Goal: Task Accomplishment & Management: Manage account settings

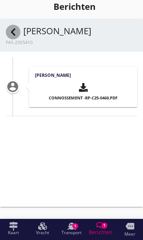
click at [15, 27] on div at bounding box center [13, 32] width 15 height 15
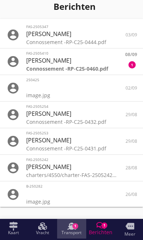
click at [72, 228] on use at bounding box center [71, 226] width 9 height 7
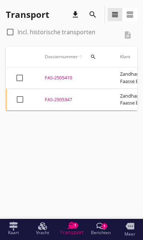
click at [63, 96] on div "FAS-2505347" at bounding box center [74, 99] width 58 height 7
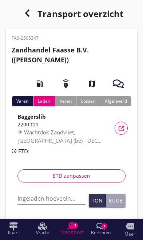
click at [36, 196] on input "Ingeladen hoeveelheid *" at bounding box center [51, 199] width 68 height 12
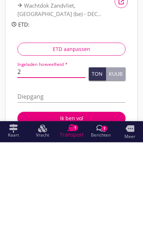
type input "22"
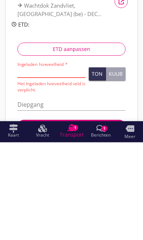
scroll to position [127, 0]
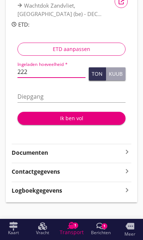
type input "2222"
type input "2222.017"
click at [101, 67] on button "Ton" at bounding box center [97, 73] width 17 height 13
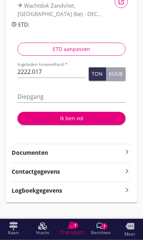
click at [66, 91] on input "Diepgang" at bounding box center [71, 97] width 108 height 12
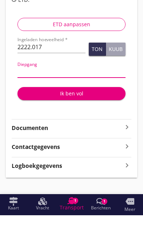
type input "3"
type input "3.4"
click at [85, 114] on div "Ik ben vol" at bounding box center [71, 118] width 97 height 8
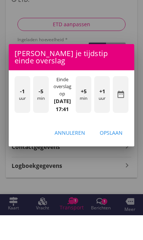
scroll to position [133, 0]
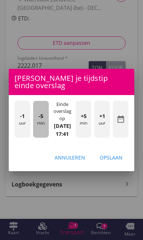
click at [39, 122] on div "-5 min" at bounding box center [41, 119] width 16 height 37
click at [40, 126] on div "-5 min" at bounding box center [41, 119] width 16 height 37
click at [37, 122] on div "-5 min" at bounding box center [41, 119] width 16 height 37
click at [35, 121] on div "-5 min" at bounding box center [41, 119] width 16 height 37
click at [35, 122] on div "-5 min" at bounding box center [41, 119] width 16 height 37
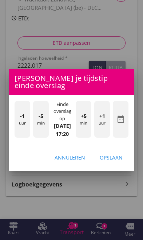
click at [35, 121] on div "-5 min" at bounding box center [41, 119] width 16 height 37
click at [116, 158] on div "Opslaan" at bounding box center [111, 158] width 23 height 8
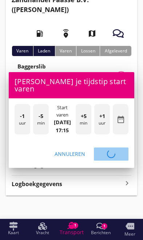
scroll to position [50, 0]
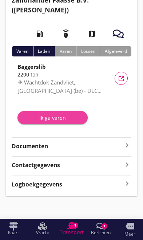
click at [43, 119] on div "Ik ga varen" at bounding box center [52, 118] width 59 height 8
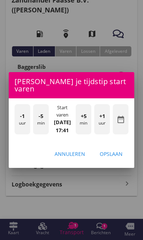
click at [11, 121] on div "-1 uur -5 min Start varen [DATE] 17:41 +5 min +1 uur date_range" at bounding box center [72, 119] width 126 height 43
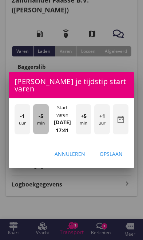
click at [40, 121] on div "-5 min" at bounding box center [41, 119] width 16 height 30
click at [35, 116] on div "-5 min" at bounding box center [41, 119] width 16 height 30
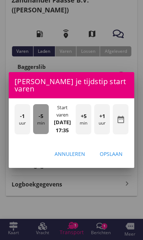
click at [33, 116] on div "-5 min" at bounding box center [41, 119] width 16 height 30
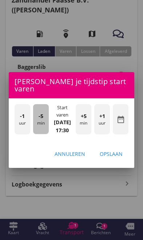
click at [38, 117] on div "-5 min" at bounding box center [41, 119] width 16 height 30
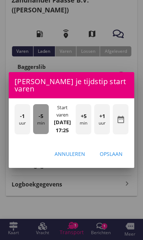
click at [35, 116] on div "-5 min" at bounding box center [41, 119] width 16 height 30
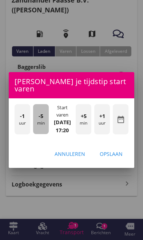
click at [36, 116] on div "-5 min" at bounding box center [41, 119] width 16 height 30
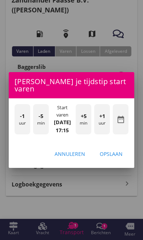
click at [118, 151] on div "Opslaan" at bounding box center [111, 154] width 23 height 8
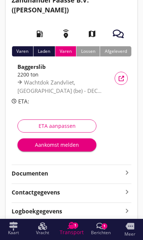
click at [46, 126] on div "ETA aanpassen" at bounding box center [57, 126] width 67 height 8
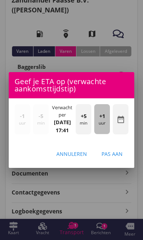
click at [104, 124] on div "+1 uur" at bounding box center [102, 119] width 16 height 30
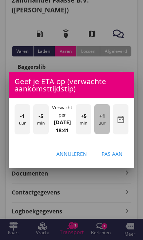
click at [105, 122] on div "+1 uur" at bounding box center [102, 119] width 16 height 30
click at [104, 123] on div "+1 uur" at bounding box center [102, 119] width 16 height 30
click at [103, 119] on span "+1" at bounding box center [102, 116] width 6 height 8
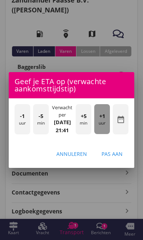
click at [102, 116] on span "+1" at bounding box center [102, 116] width 6 height 8
click at [103, 117] on span "+1" at bounding box center [102, 116] width 6 height 8
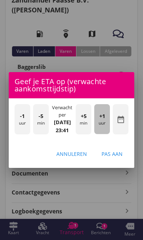
click at [104, 120] on span "+1" at bounding box center [102, 116] width 6 height 8
click at [104, 121] on div "+1 uur" at bounding box center [102, 119] width 16 height 30
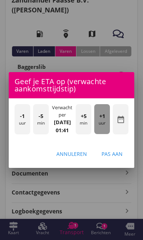
click at [103, 120] on div "+1 uur" at bounding box center [102, 119] width 16 height 30
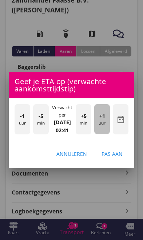
click at [103, 118] on span "+1" at bounding box center [102, 116] width 6 height 8
click at [104, 116] on span "+1" at bounding box center [102, 116] width 6 height 8
click at [101, 119] on span "+1" at bounding box center [102, 116] width 6 height 8
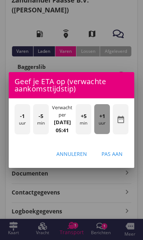
click at [101, 118] on span "+1" at bounding box center [102, 116] width 6 height 8
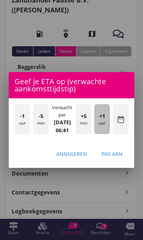
click at [101, 118] on span "+1" at bounding box center [102, 116] width 6 height 8
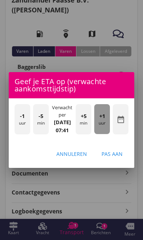
click at [101, 119] on span "+1" at bounding box center [102, 116] width 6 height 8
click at [101, 118] on span "+1" at bounding box center [102, 116] width 6 height 8
click at [101, 117] on span "+1" at bounding box center [102, 116] width 6 height 8
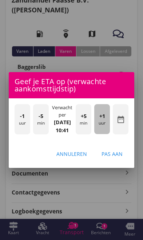
click at [101, 115] on span "+1" at bounding box center [102, 116] width 6 height 8
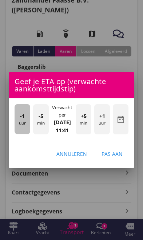
click at [16, 121] on div "-1 uur" at bounding box center [23, 119] width 16 height 30
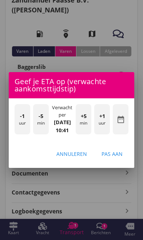
click at [118, 158] on div "Pas aan" at bounding box center [112, 154] width 21 height 8
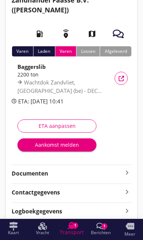
scroll to position [0, 0]
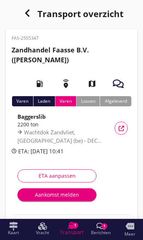
click at [23, 12] on icon "button" at bounding box center [27, 13] width 9 height 9
